Goal: Task Accomplishment & Management: Manage account settings

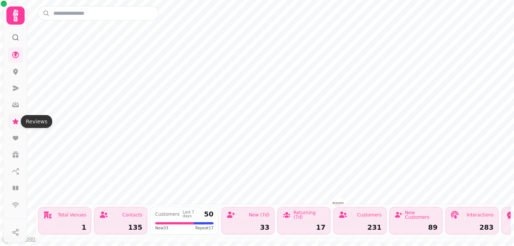
click at [14, 122] on icon at bounding box center [16, 122] width 6 height 6
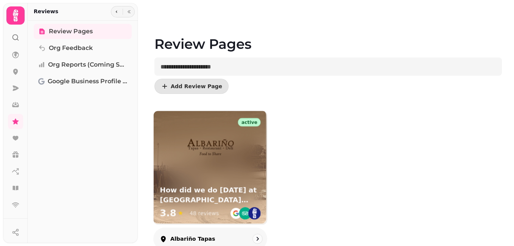
click at [204, 148] on img at bounding box center [211, 149] width 50 height 50
click at [215, 189] on h3 "How did we do today at Albariño tapas?" at bounding box center [210, 195] width 101 height 19
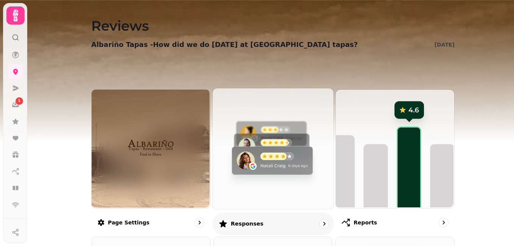
click at [257, 161] on img at bounding box center [272, 148] width 121 height 121
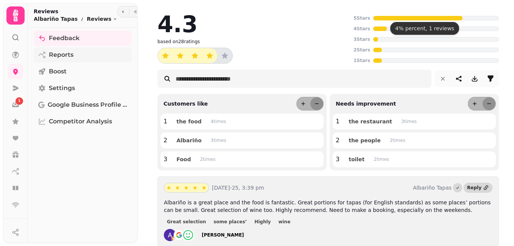
click at [59, 52] on span "Reports" at bounding box center [61, 54] width 25 height 9
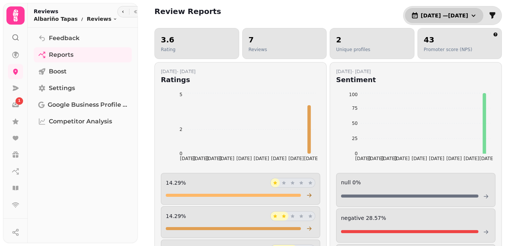
click at [464, 15] on button "1 Jul, 2025 — 31 Jul, 2025" at bounding box center [444, 15] width 78 height 15
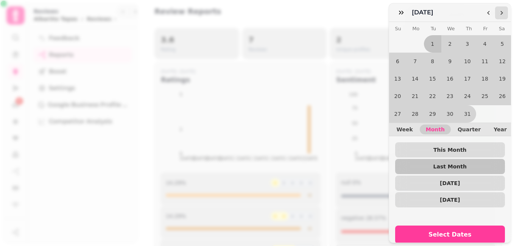
click at [501, 16] on icon "Go to the Next Month" at bounding box center [502, 13] width 6 height 6
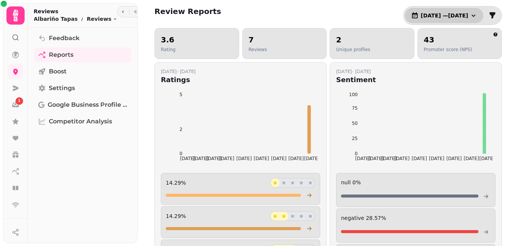
click at [470, 14] on icon "button" at bounding box center [474, 16] width 8 height 8
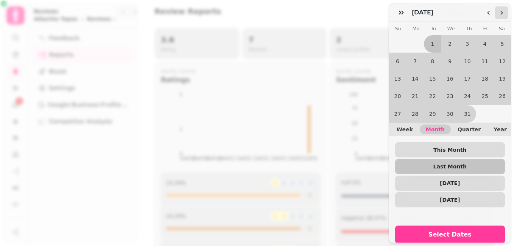
click at [500, 12] on icon "Go to the Next Month" at bounding box center [502, 13] width 6 height 6
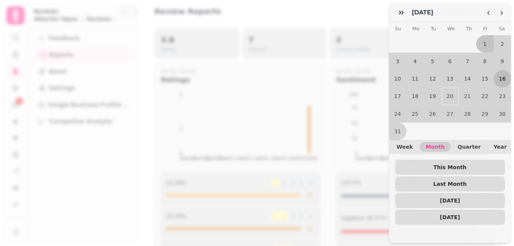
click at [495, 76] on button "16" at bounding box center [502, 78] width 17 height 17
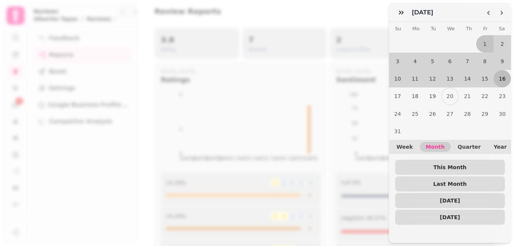
click at [494, 74] on button "16" at bounding box center [502, 78] width 17 height 17
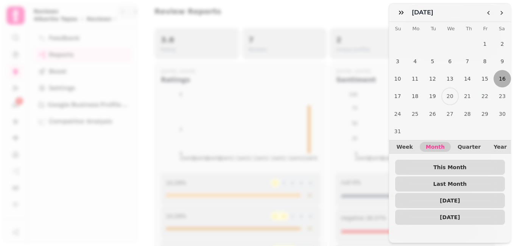
click at [499, 76] on button "16" at bounding box center [502, 78] width 17 height 17
click at [428, 93] on button "19" at bounding box center [432, 96] width 17 height 17
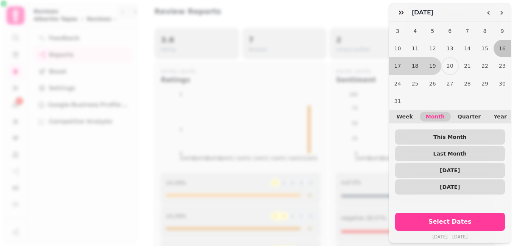
scroll to position [33, 0]
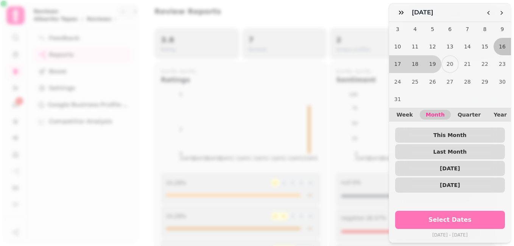
click at [455, 217] on span "Select Dates" at bounding box center [451, 220] width 92 height 6
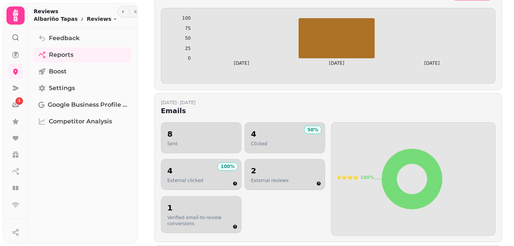
scroll to position [379, 0]
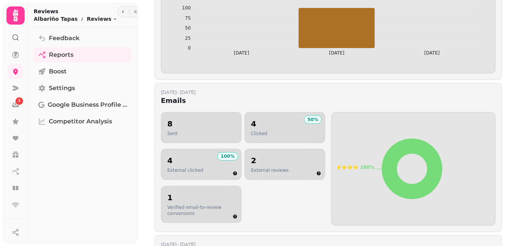
click at [279, 171] on p "External reviews" at bounding box center [270, 170] width 38 height 6
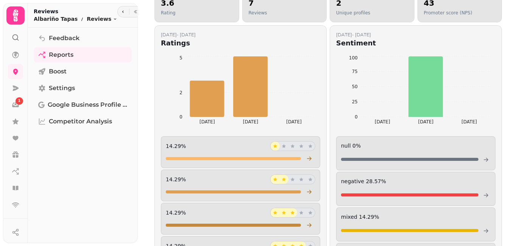
scroll to position [0, 0]
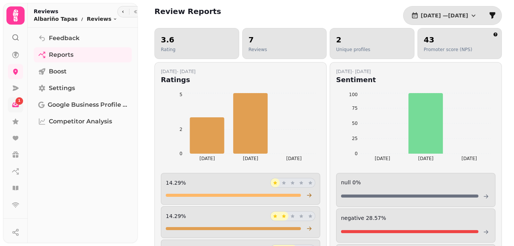
click at [21, 101] on div "1" at bounding box center [20, 101] width 8 height 8
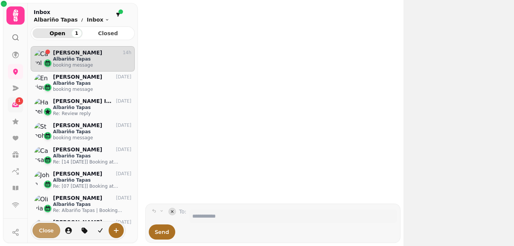
scroll to position [188, 98]
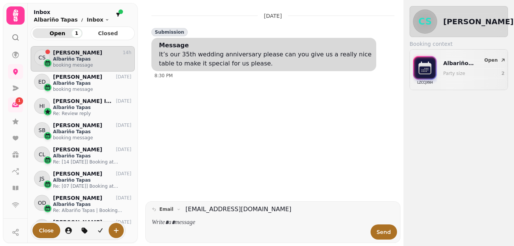
click at [70, 53] on p "Carol Simpson" at bounding box center [77, 53] width 49 height 6
click at [19, 185] on icon at bounding box center [16, 188] width 8 height 8
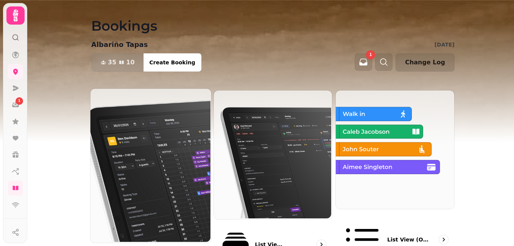
click at [156, 153] on img at bounding box center [150, 165] width 121 height 154
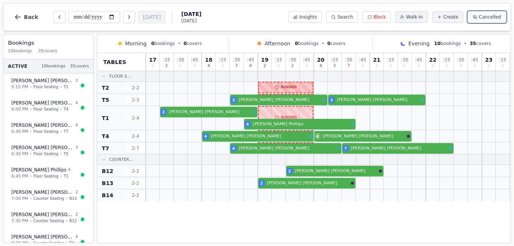
click at [489, 17] on span "Cancelled" at bounding box center [490, 17] width 22 height 6
click at [472, 80] on div at bounding box center [475, 76] width 14 height 10
click at [511, 2] on div "**********" at bounding box center [257, 123] width 514 height 246
